Goal: Information Seeking & Learning: Learn about a topic

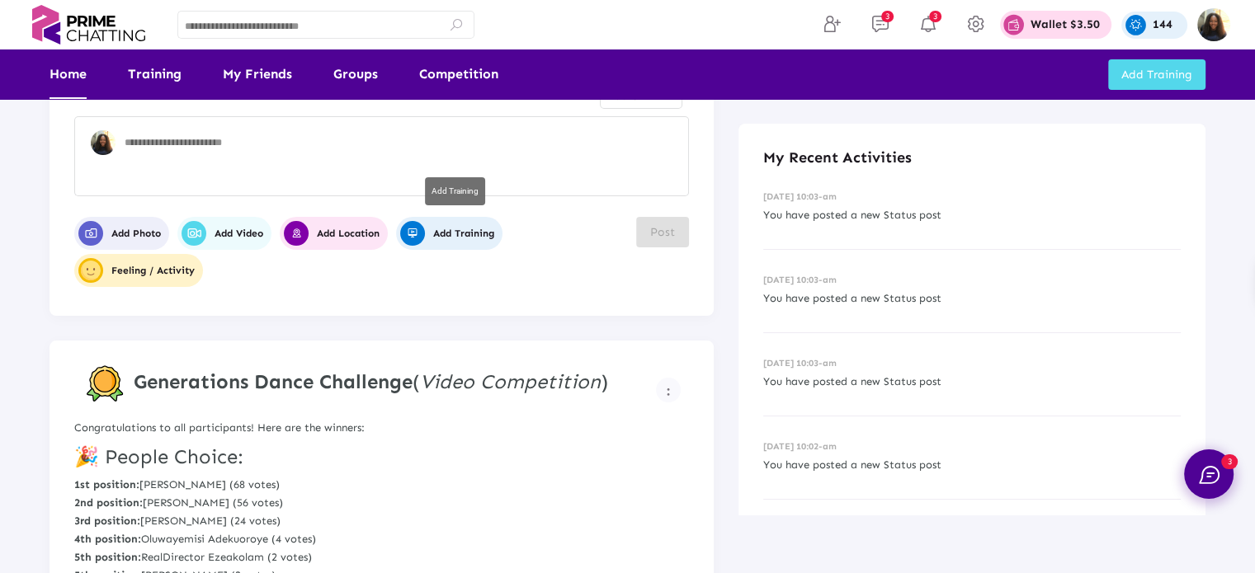
scroll to position [69, 0]
click at [468, 77] on link "Competition" at bounding box center [458, 75] width 79 height 50
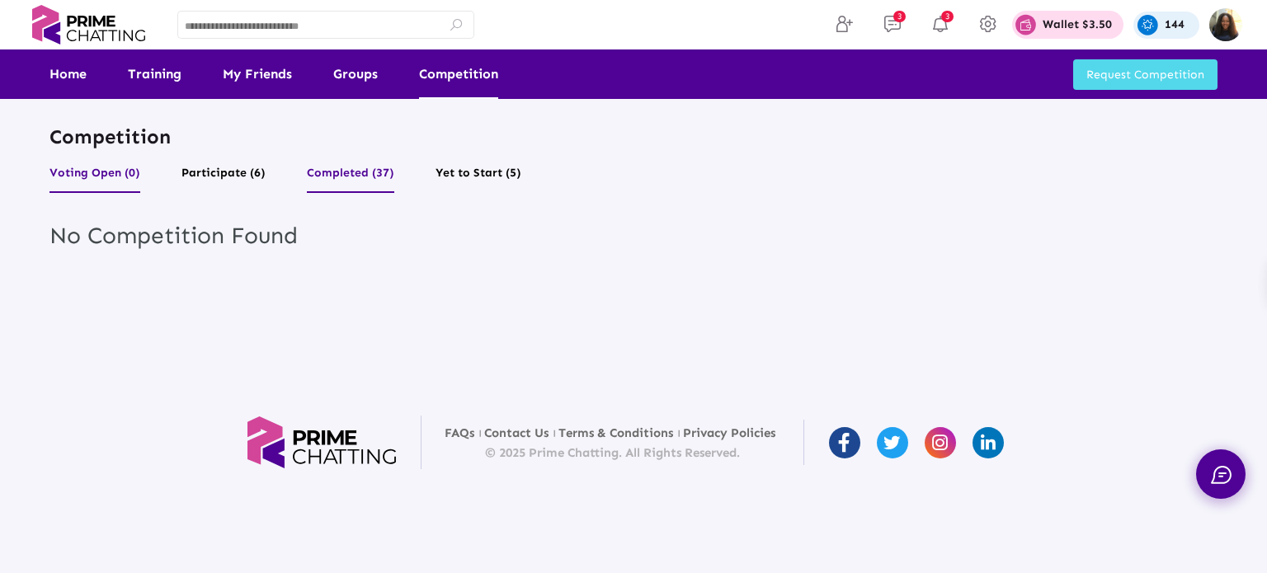
click at [317, 174] on button "Completed (37)" at bounding box center [350, 177] width 87 height 31
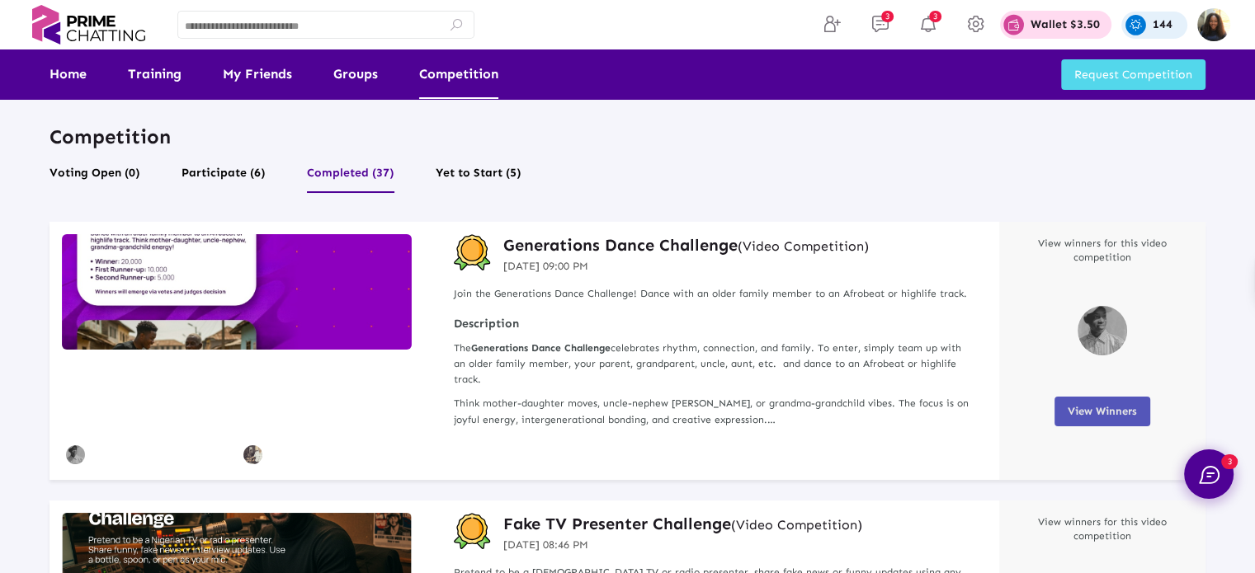
click at [1075, 402] on button "View Winners" at bounding box center [1102, 412] width 96 height 30
click at [1109, 417] on span "View Winners" at bounding box center [1102, 411] width 69 height 12
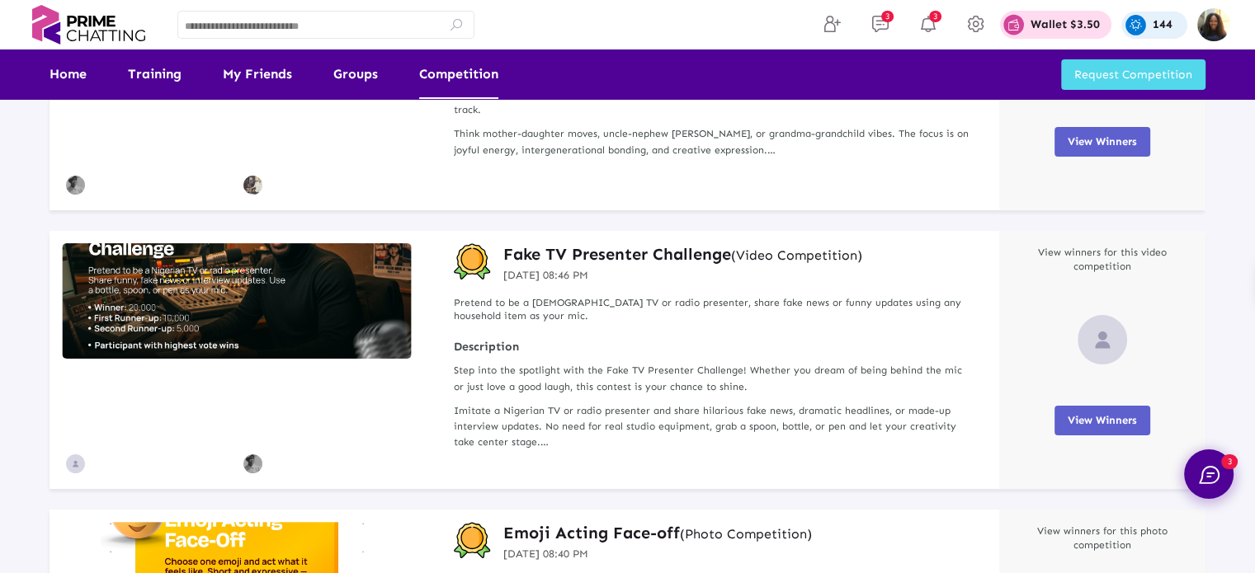
scroll to position [287, 0]
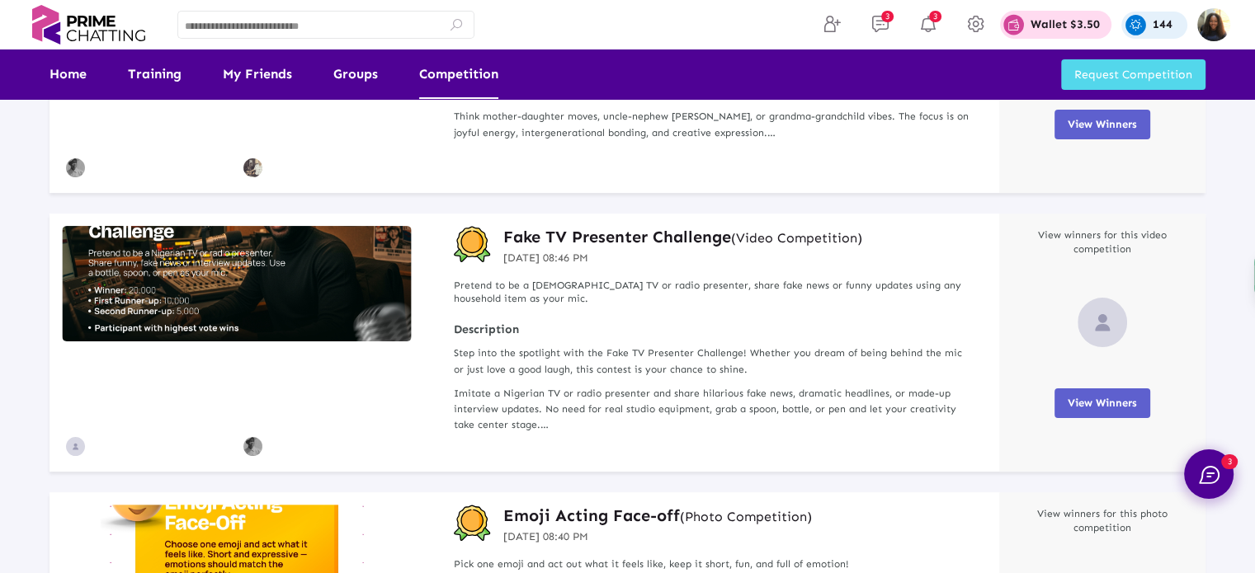
click at [1076, 397] on span "View Winners" at bounding box center [1102, 403] width 69 height 12
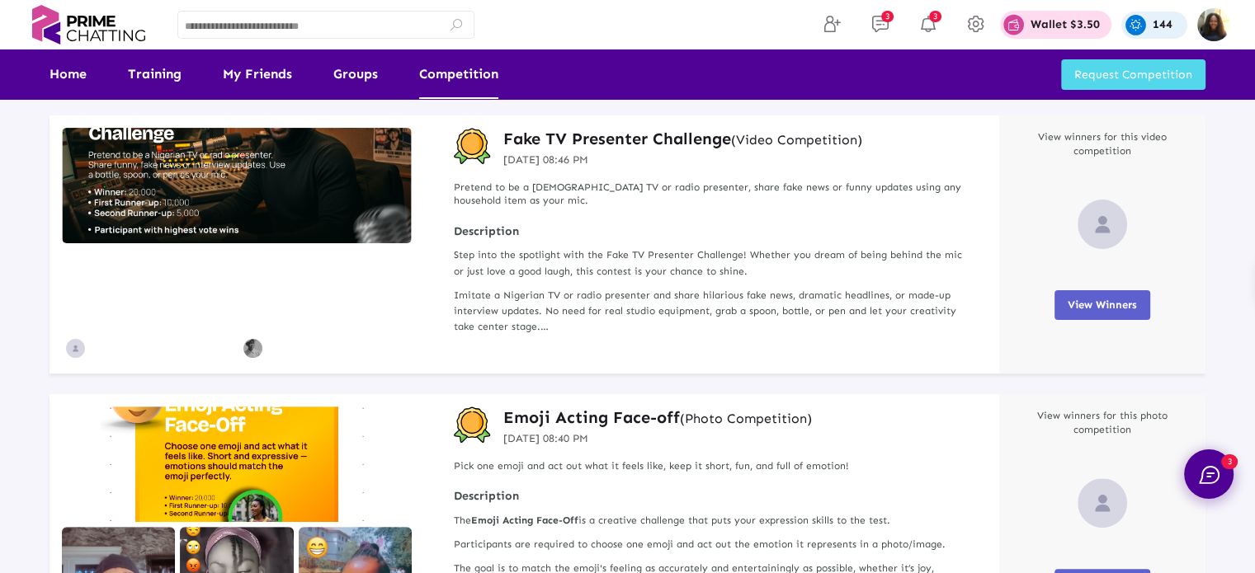
scroll to position [0, 0]
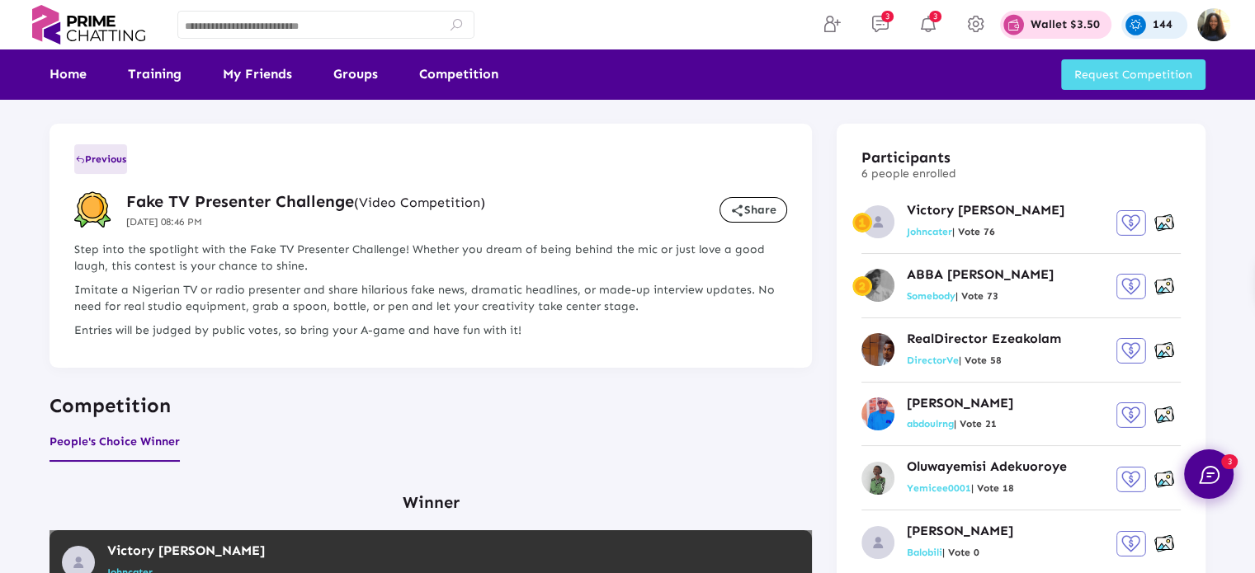
click at [90, 162] on span "Previous" at bounding box center [100, 159] width 51 height 12
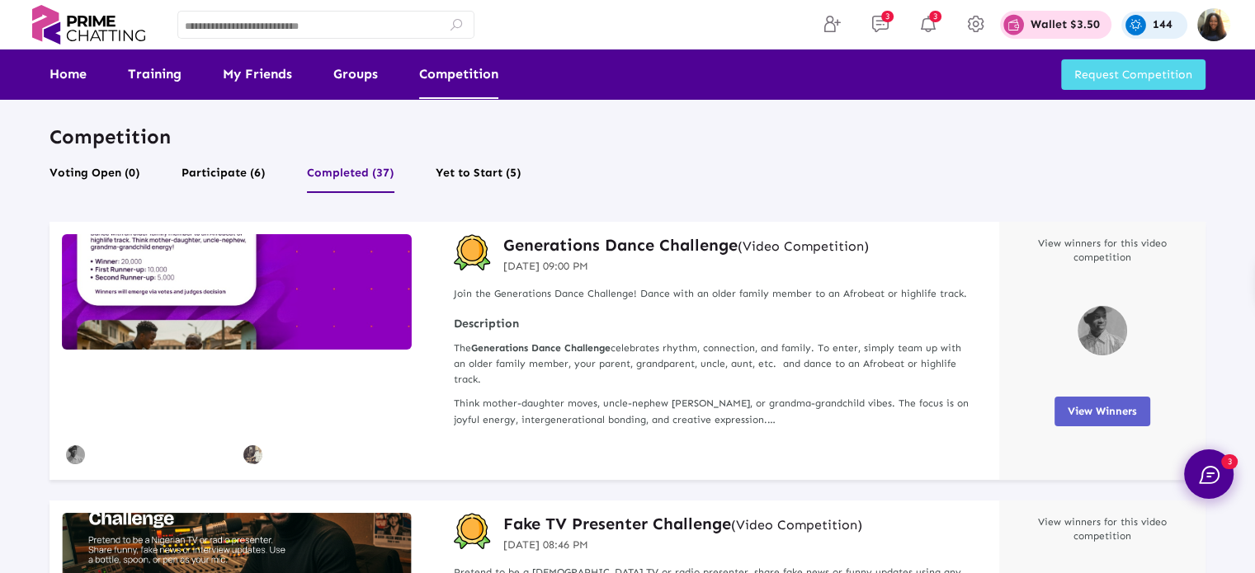
click at [587, 235] on h3 "Generations Dance Challenge (Video Competition)" at bounding box center [685, 244] width 365 height 21
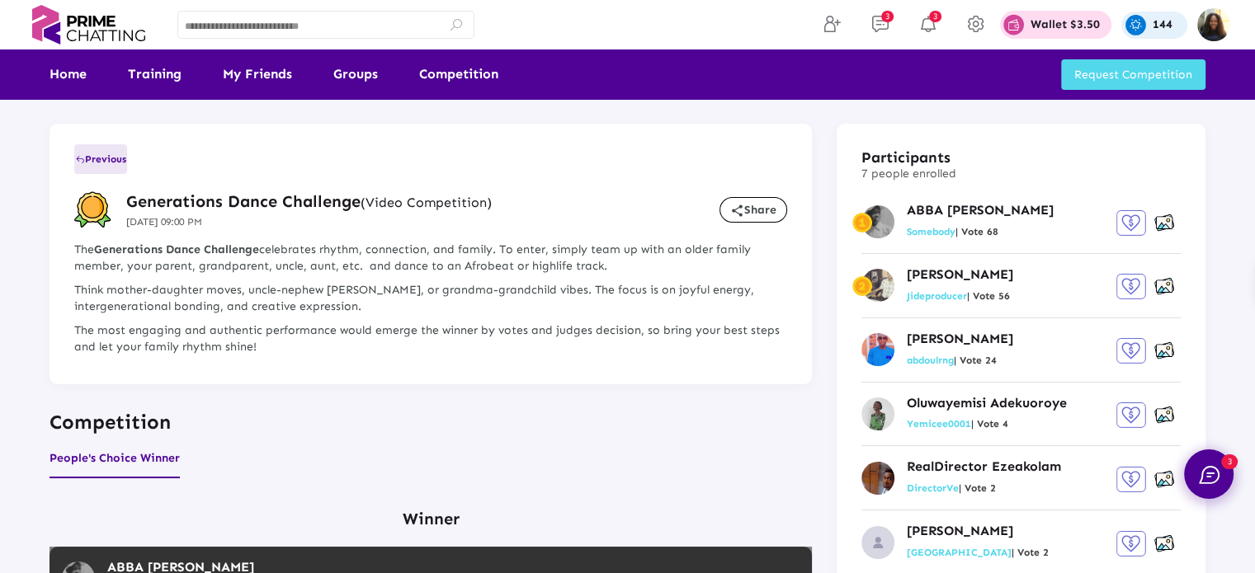
click at [109, 161] on span "Previous" at bounding box center [100, 159] width 51 height 12
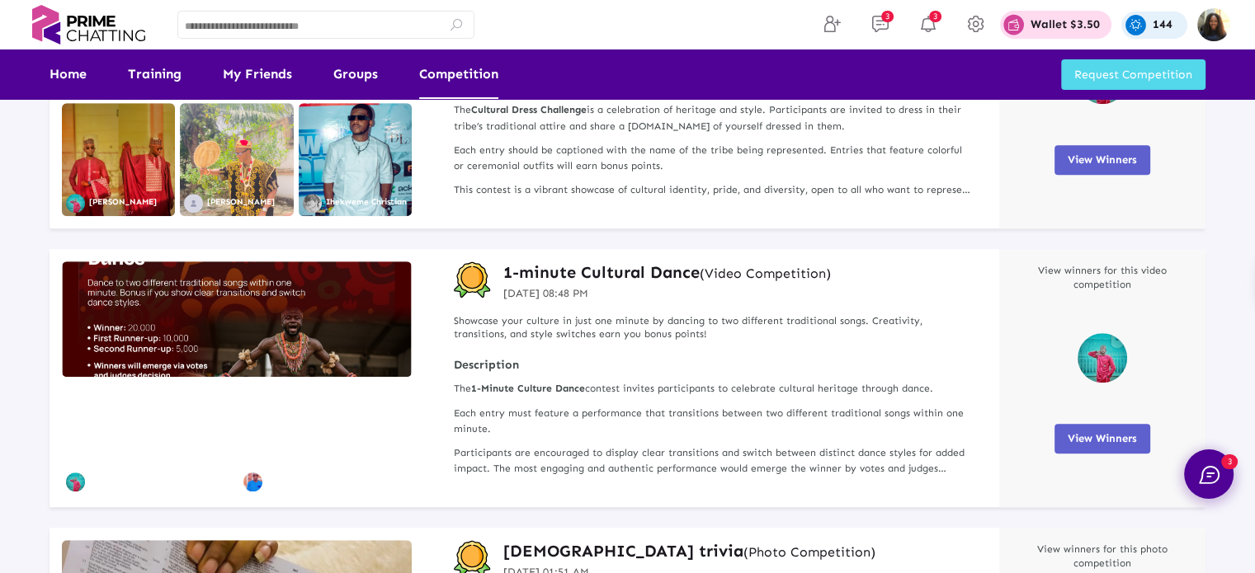
scroll to position [1214, 0]
